Goal: Information Seeking & Learning: Learn about a topic

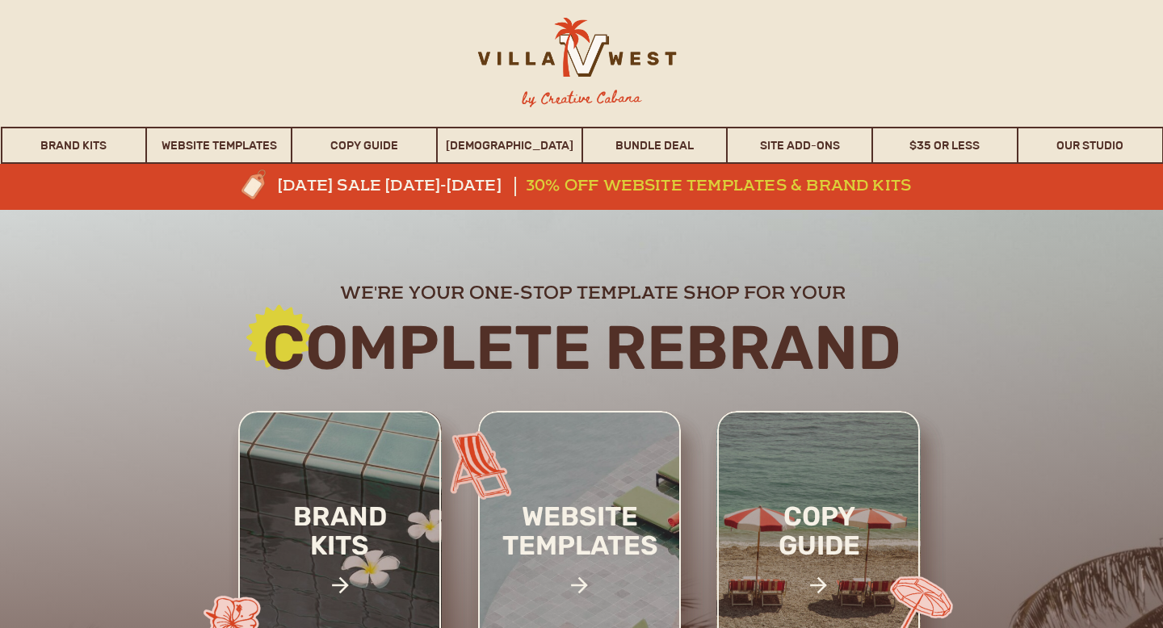
click at [639, 187] on h3 "30% off website templates & brand kits" at bounding box center [726, 186] width 401 height 19
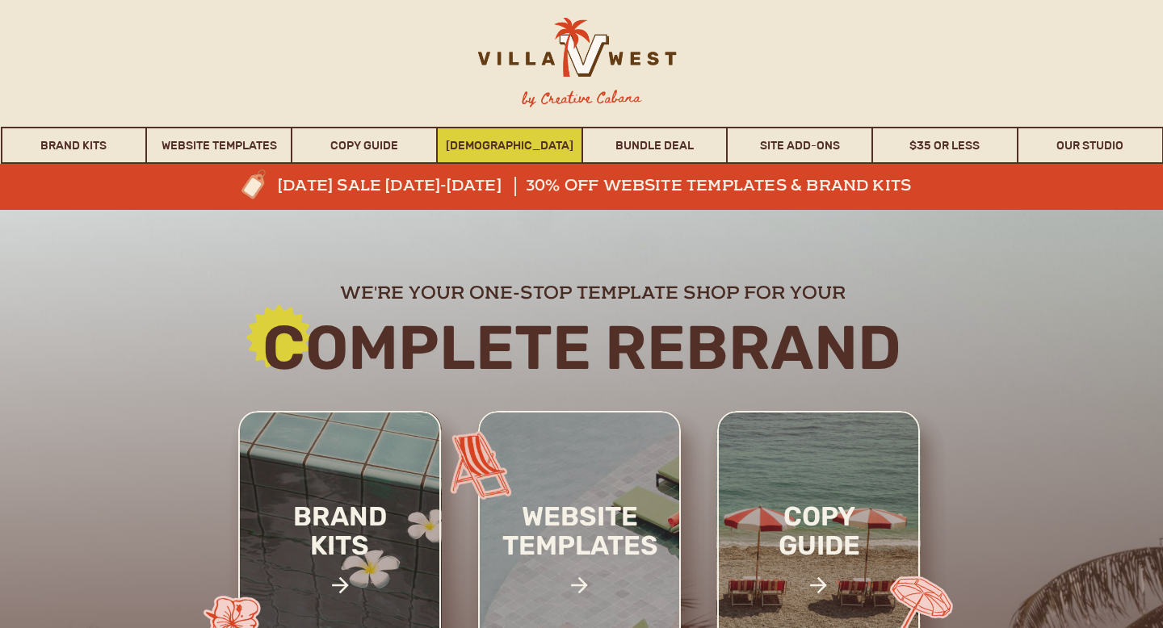
click at [506, 151] on link "[DEMOGRAPHIC_DATA]" at bounding box center [510, 145] width 144 height 37
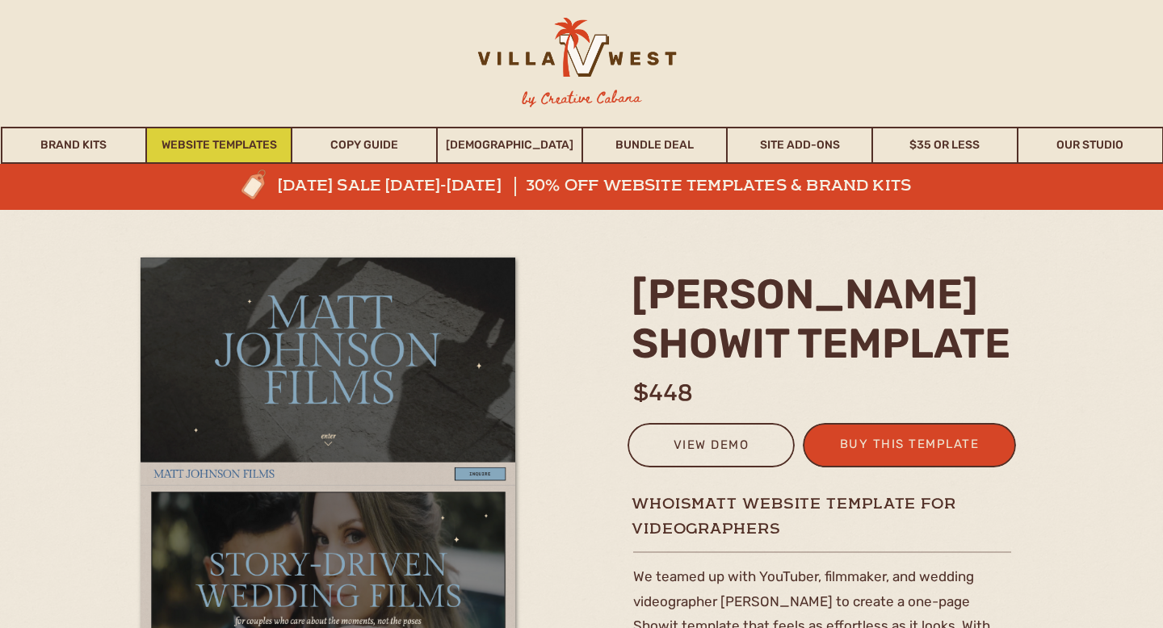
click at [195, 137] on link "Website Templates" at bounding box center [219, 145] width 144 height 37
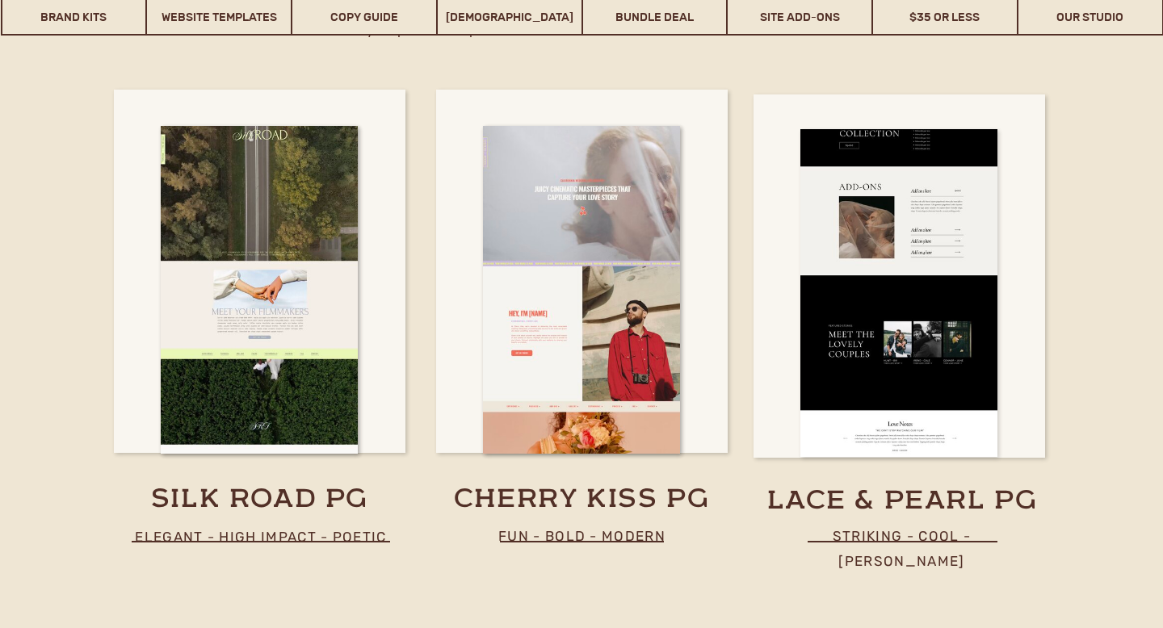
scroll to position [8596, 0]
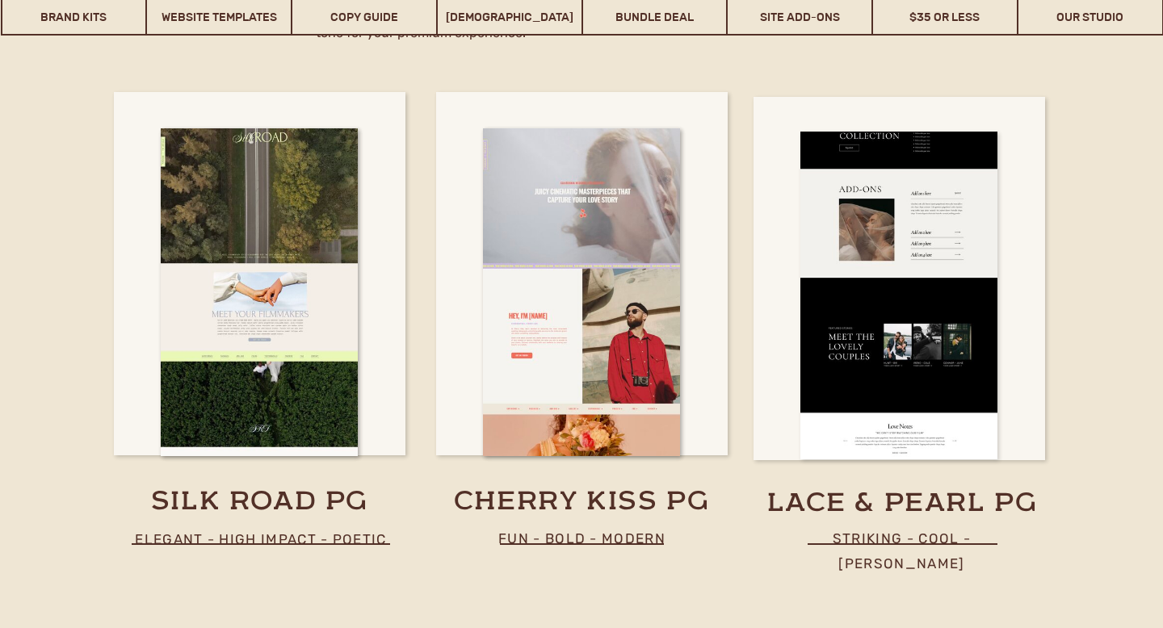
click at [931, 430] on div at bounding box center [899, 296] width 197 height 328
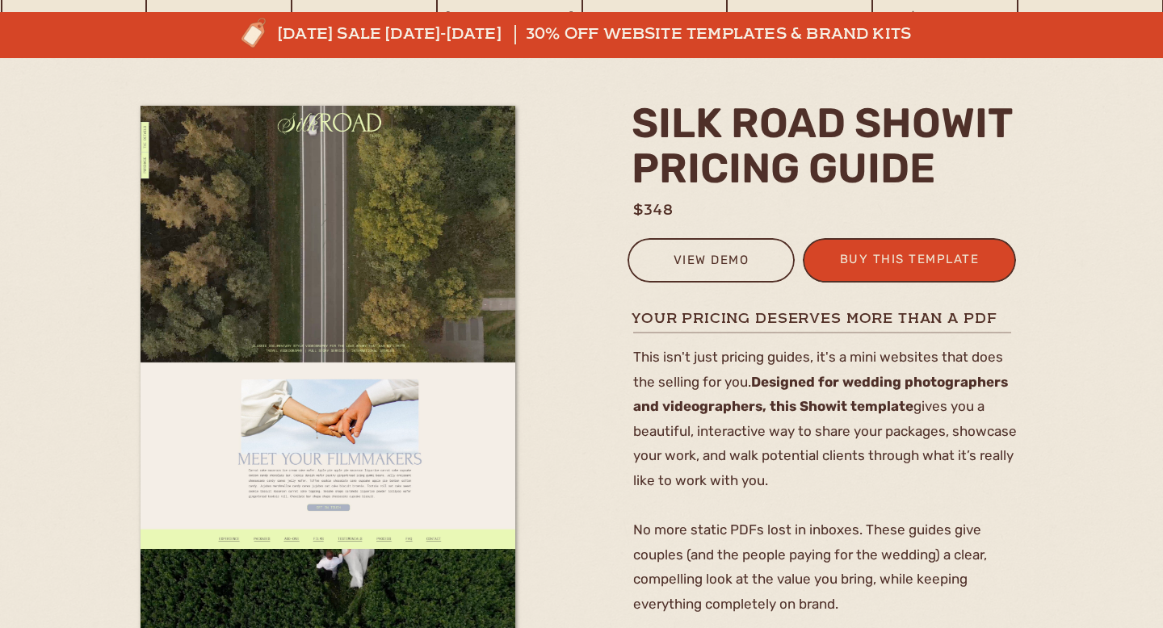
scroll to position [153, 0]
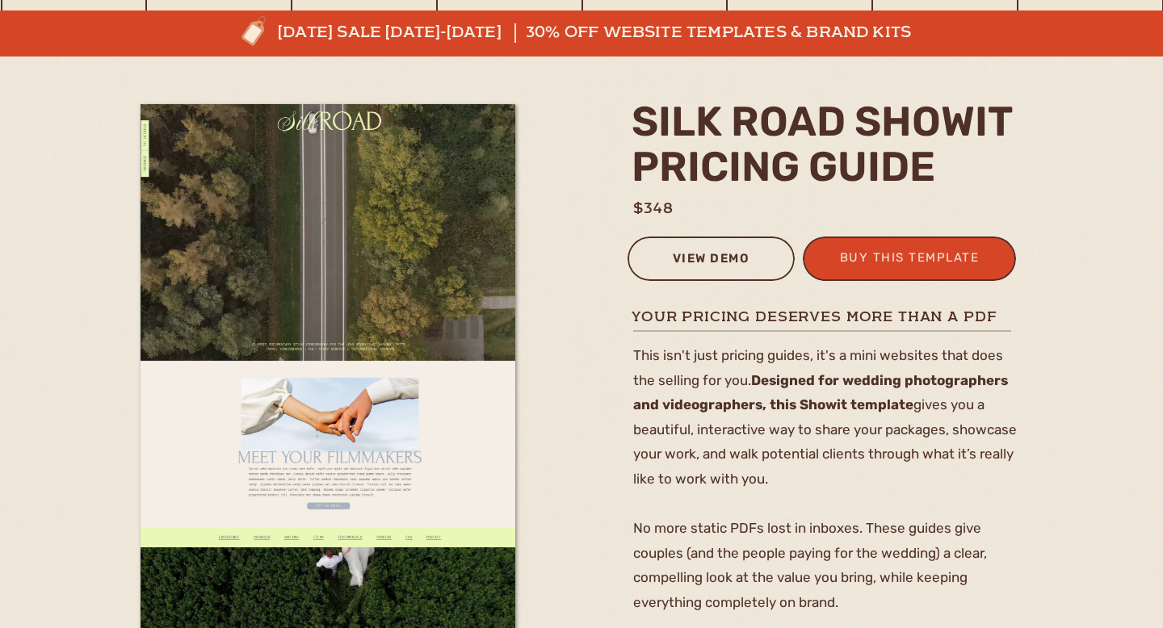
click at [704, 262] on div "view demo" at bounding box center [711, 261] width 146 height 27
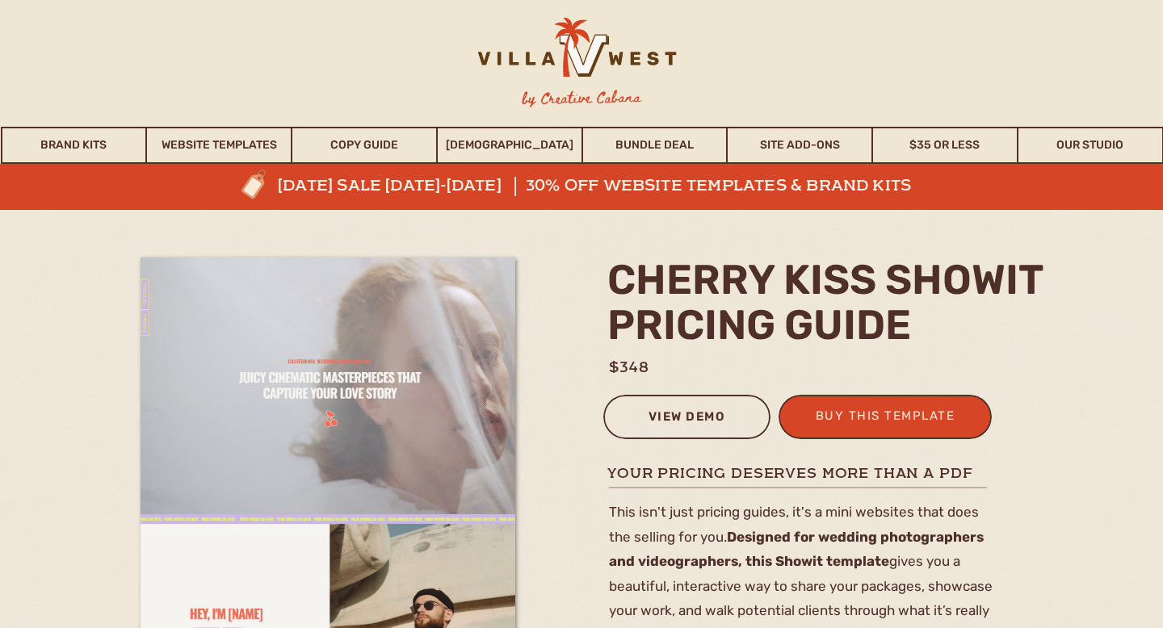
click at [671, 422] on div "view demo" at bounding box center [687, 419] width 146 height 27
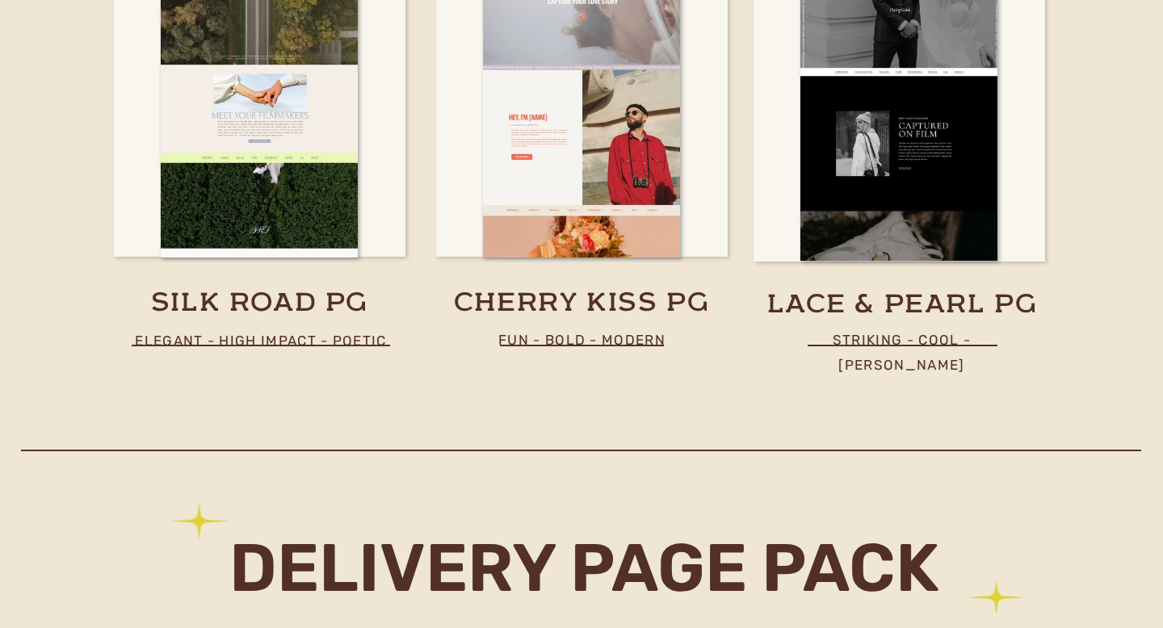
scroll to position [8794, 0]
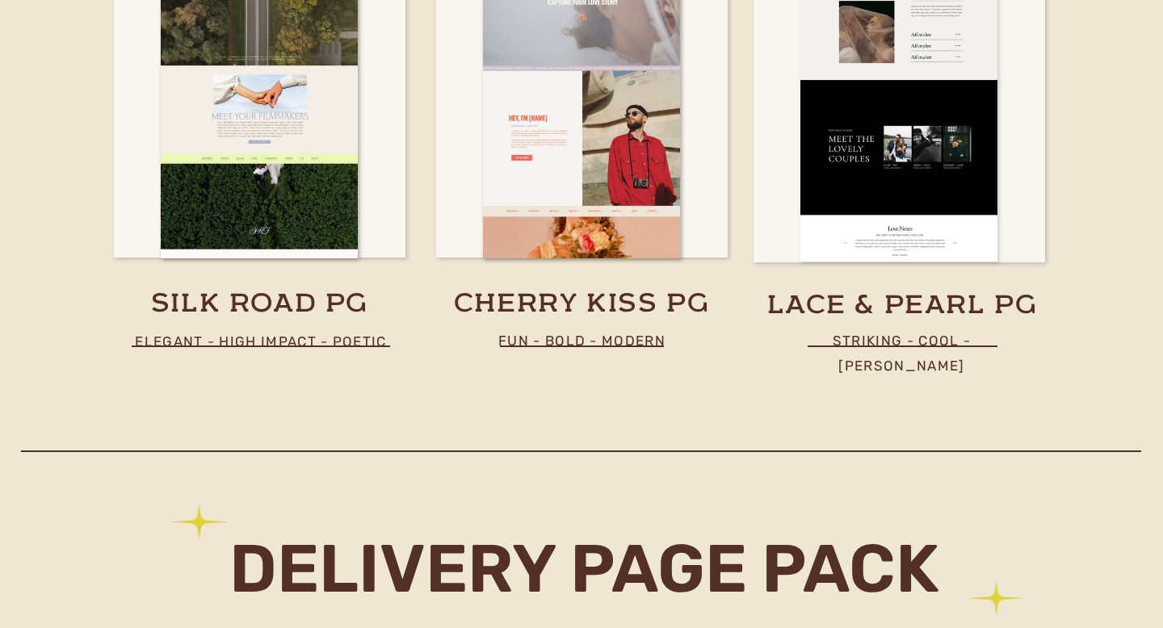
click at [876, 169] on div at bounding box center [899, 98] width 197 height 328
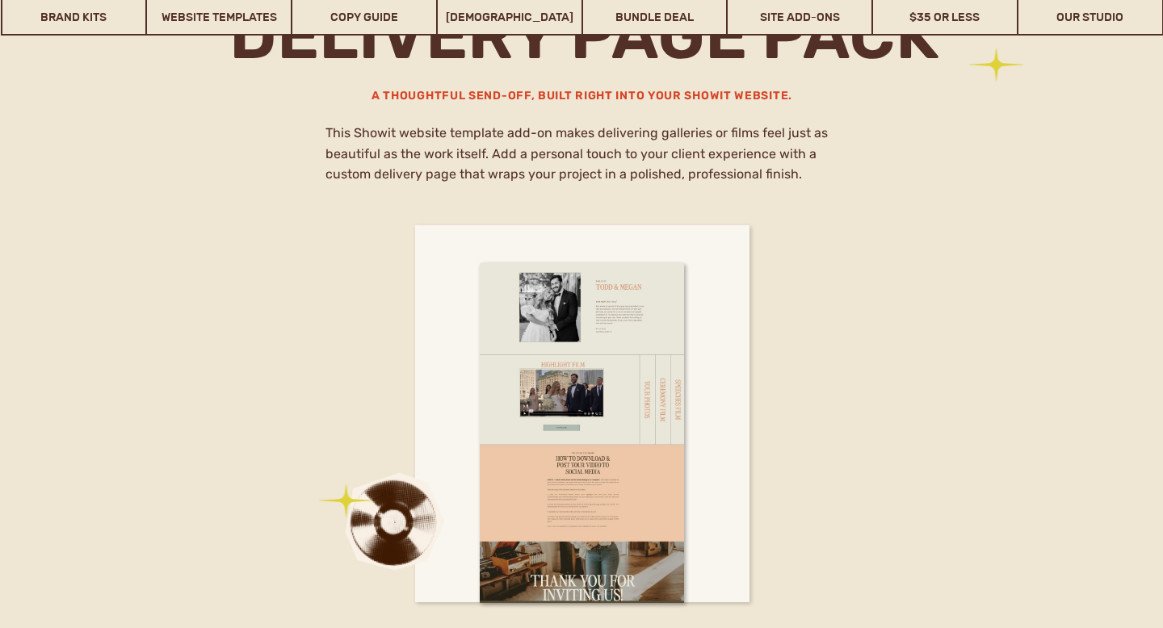
scroll to position [9408, 0]
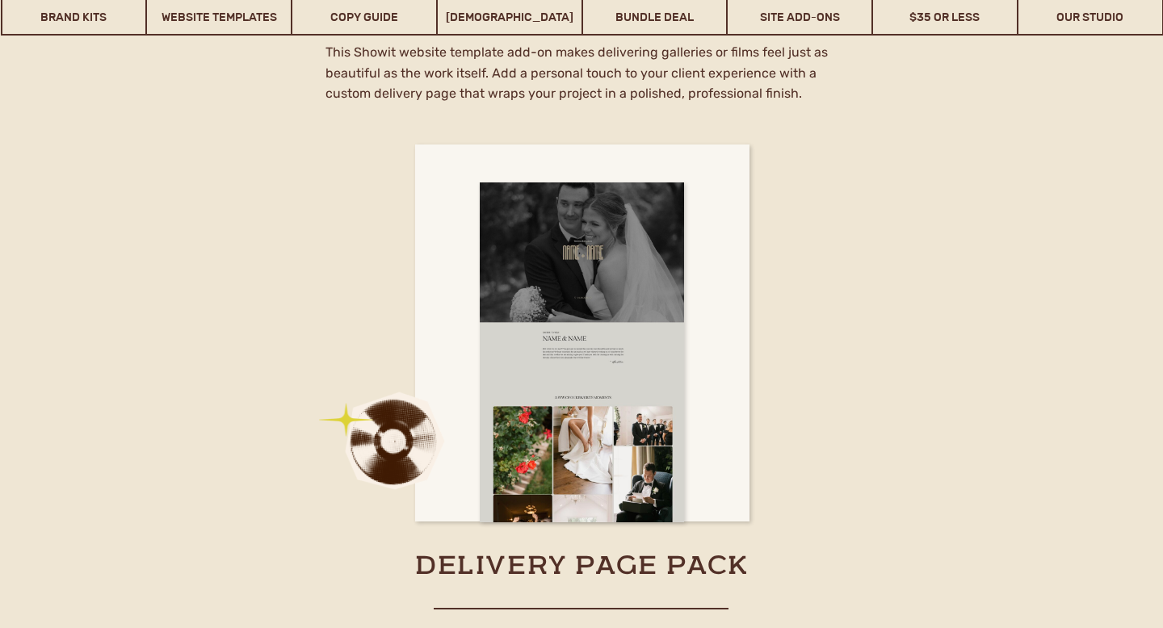
click at [595, 353] on div at bounding box center [582, 353] width 204 height 340
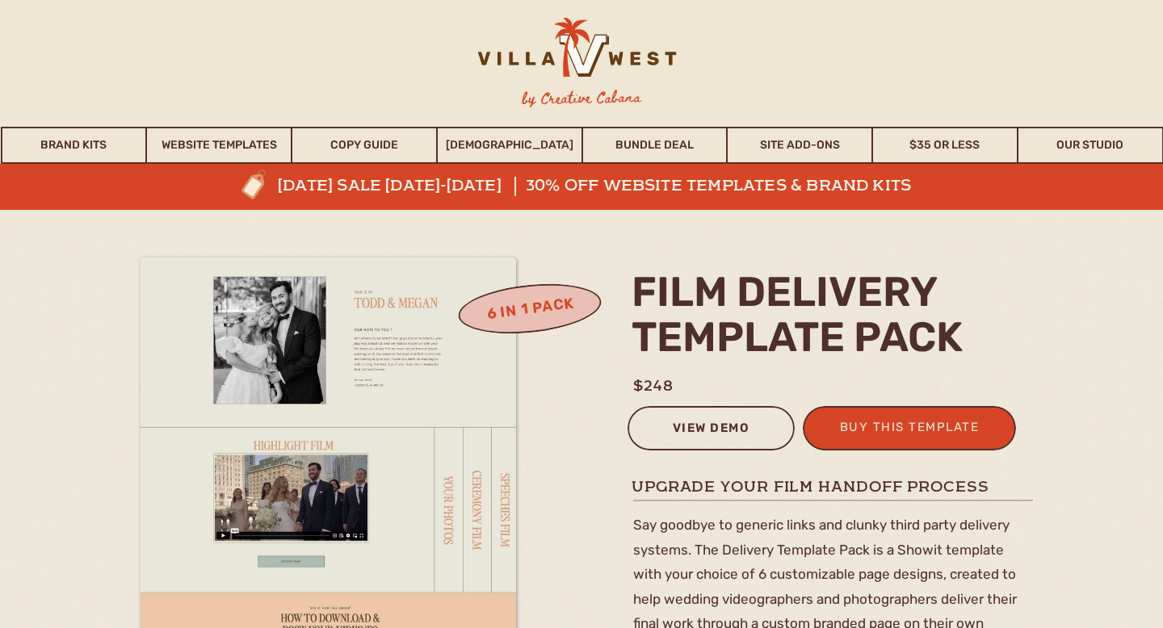
click at [720, 440] on div "view demo" at bounding box center [711, 431] width 146 height 27
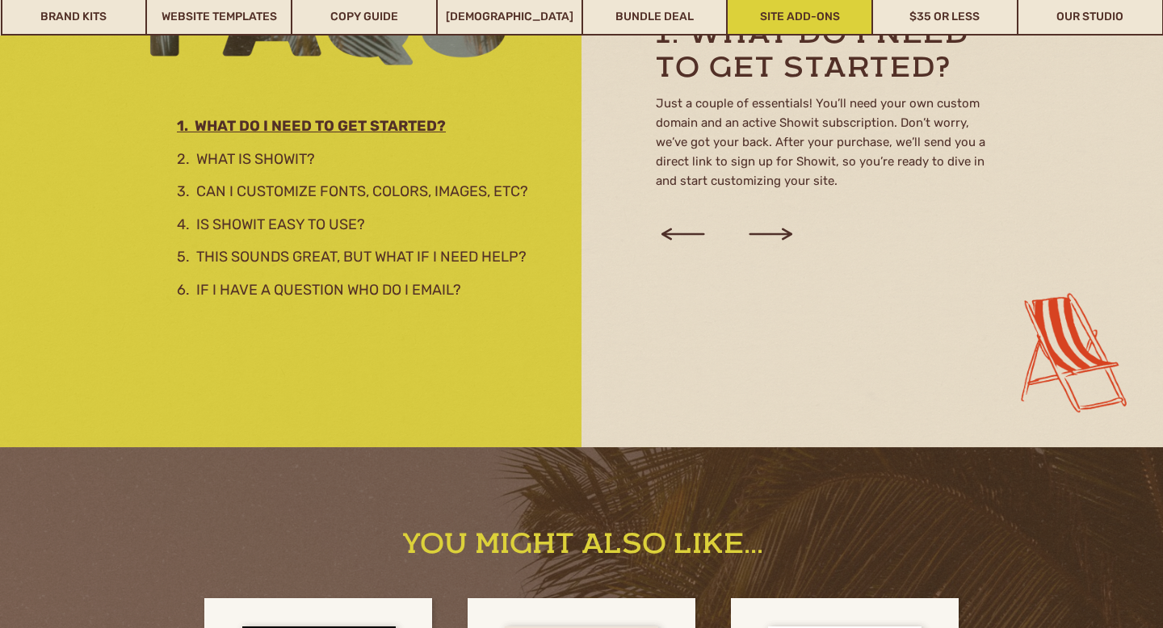
scroll to position [2070, 0]
